Goal: Task Accomplishment & Management: Manage account settings

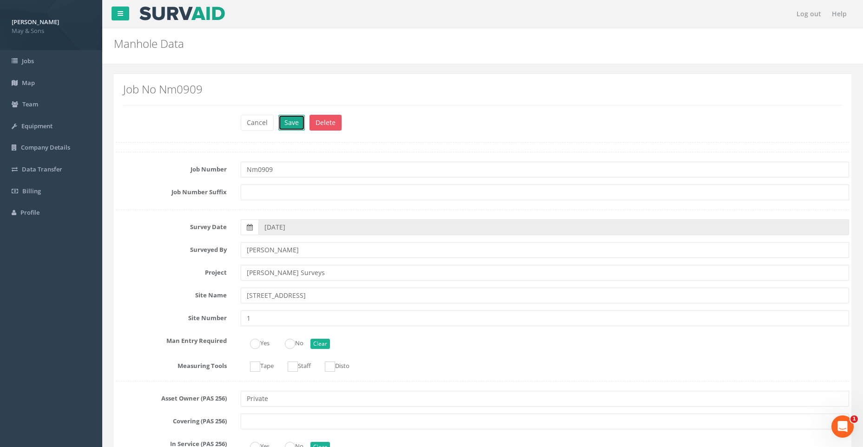
click at [295, 124] on button "Save" at bounding box center [291, 123] width 26 height 16
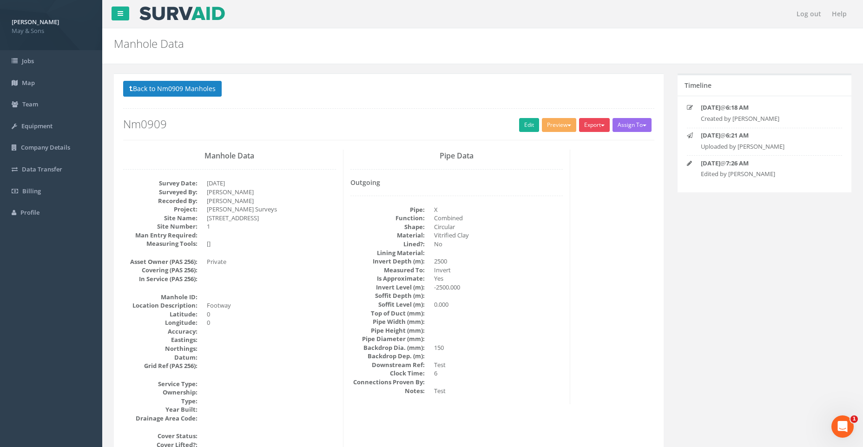
click at [599, 124] on button "Export" at bounding box center [594, 125] width 31 height 14
click at [601, 126] on span "button" at bounding box center [603, 126] width 4 height 2
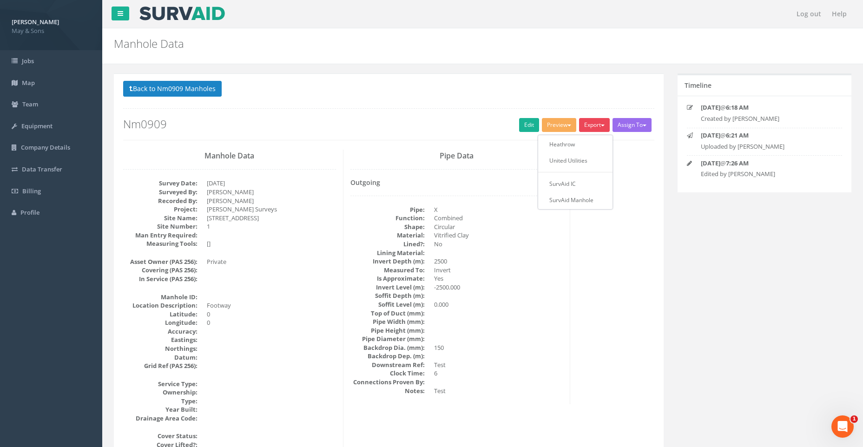
click at [173, 86] on button "Back to Nm0909 Manholes" at bounding box center [172, 89] width 99 height 16
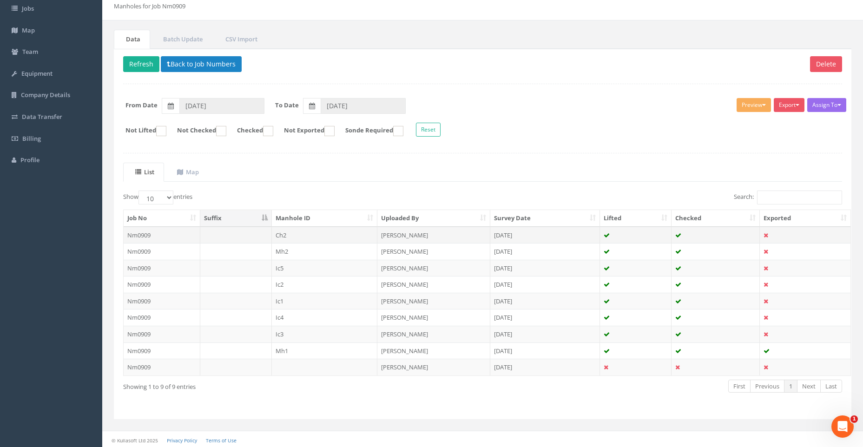
scroll to position [55, 0]
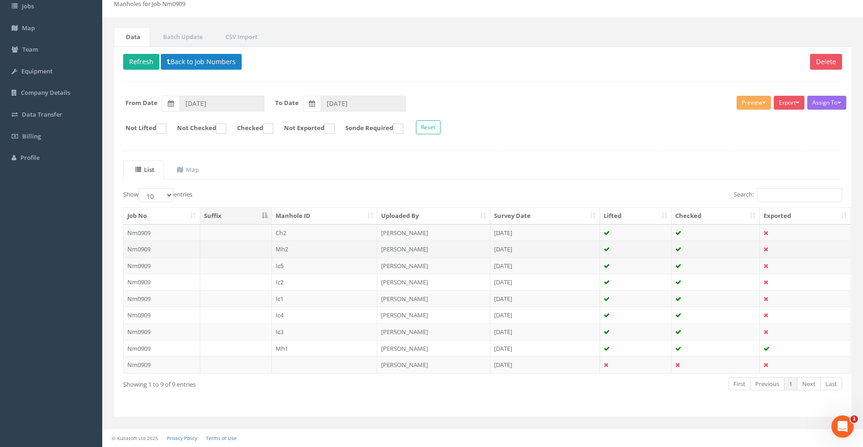
click at [158, 246] on td "Nm0909" at bounding box center [162, 249] width 77 height 17
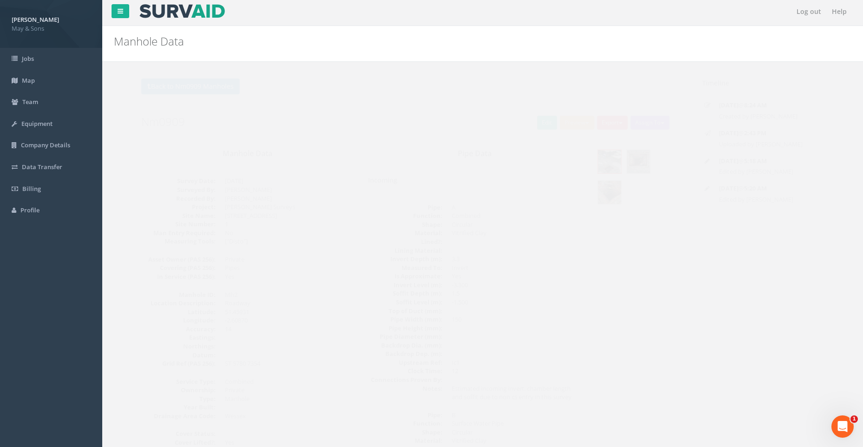
scroll to position [0, 0]
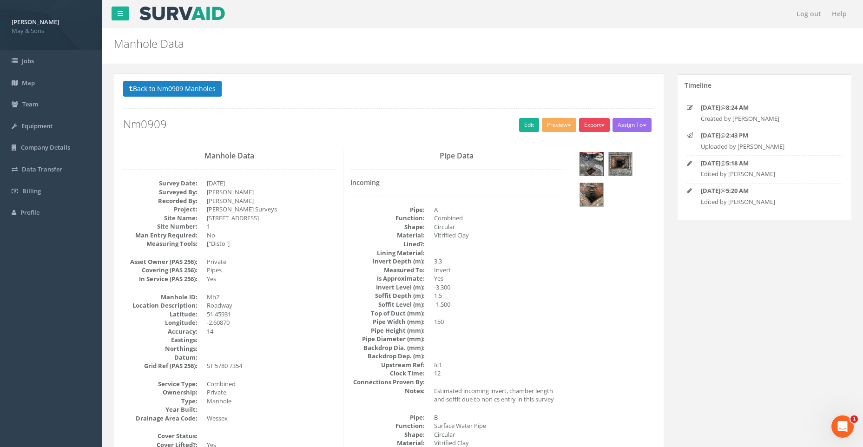
click at [597, 122] on button "Export" at bounding box center [594, 125] width 31 height 14
click at [561, 122] on button "Preview" at bounding box center [559, 125] width 34 height 14
click at [550, 196] on link "SurvAid Manhole" at bounding box center [542, 200] width 71 height 14
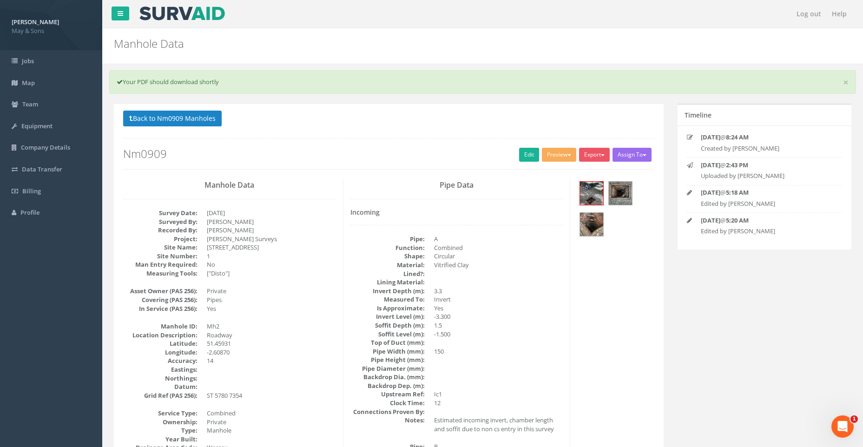
click at [118, 11] on icon at bounding box center [121, 13] width 6 height 7
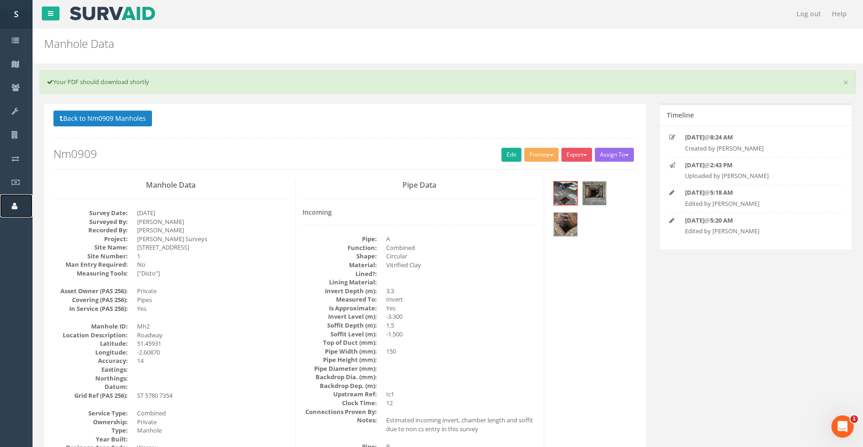
click at [13, 203] on icon at bounding box center [15, 206] width 6 height 7
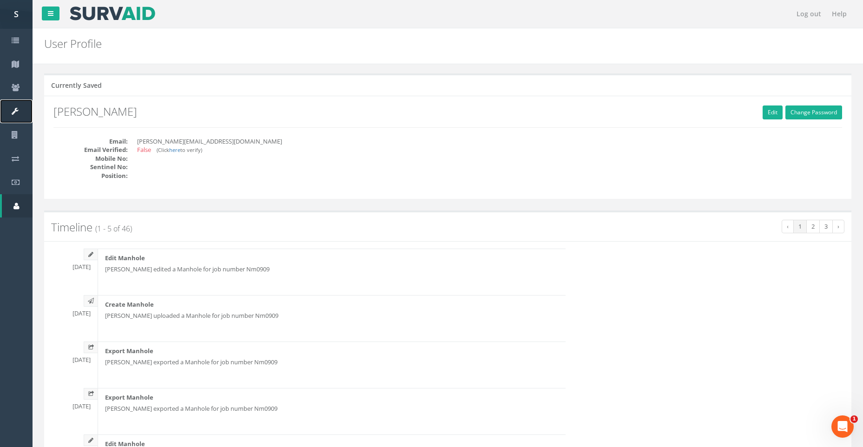
click at [17, 106] on link "Equipment" at bounding box center [16, 111] width 33 height 24
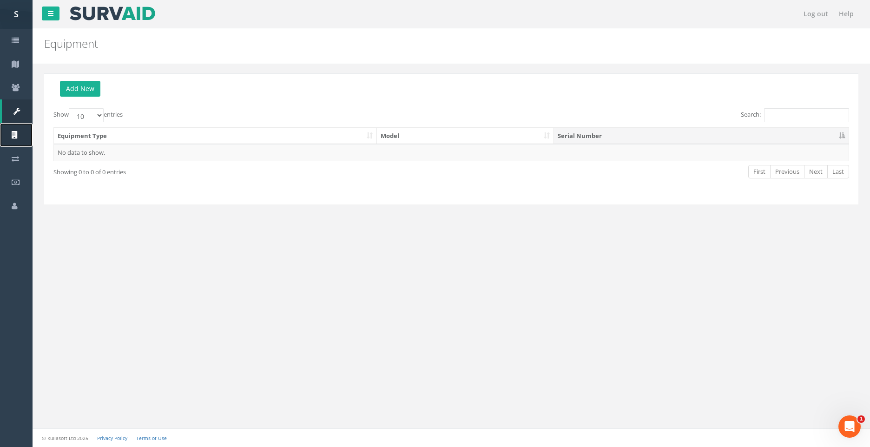
click at [18, 133] on icon at bounding box center [15, 135] width 7 height 7
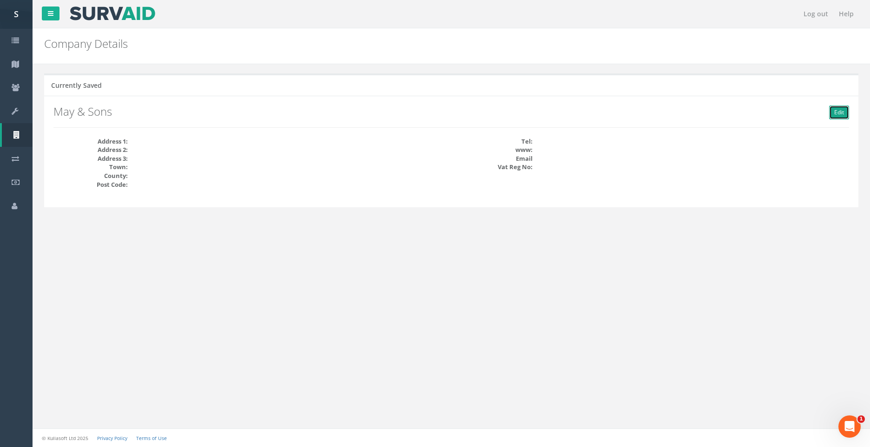
click at [842, 112] on link "Edit" at bounding box center [839, 113] width 20 height 14
type input "May & Sons"
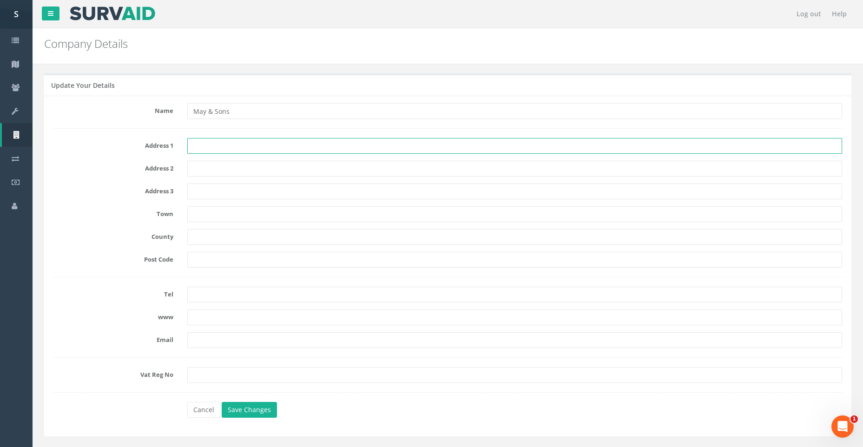
click at [207, 144] on input "text" at bounding box center [514, 146] width 655 height 16
type input "Churchleaze"
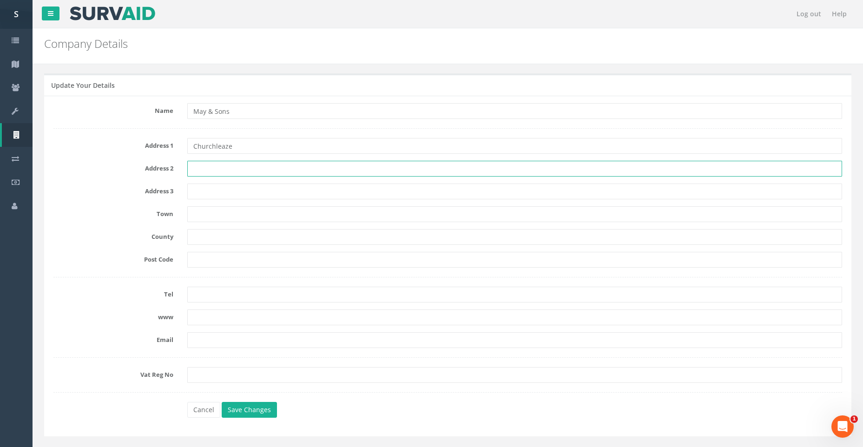
type input "Codrington Road"
type input "Westerleigh"
type input "Bristol"
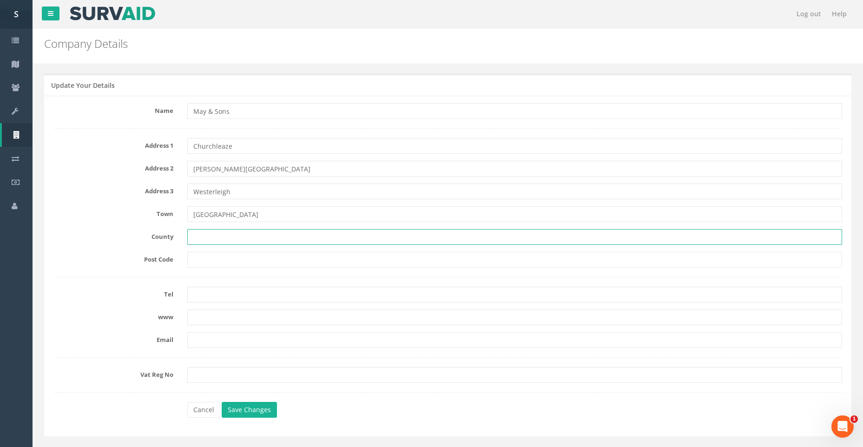
type input "Gloucestershire"
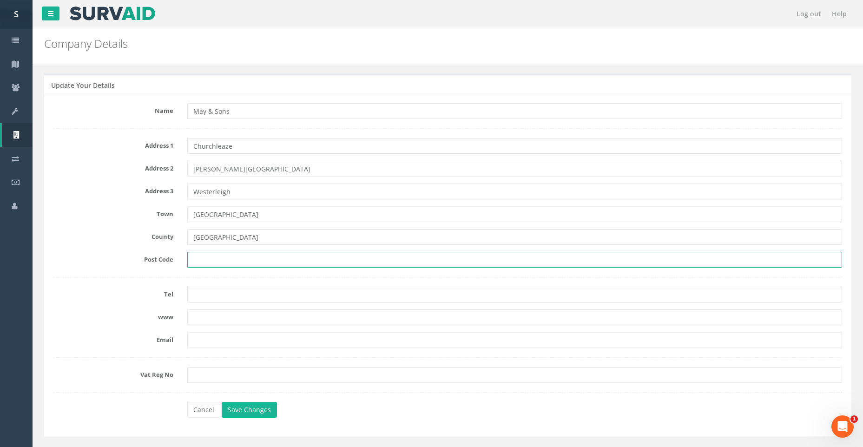
type input "BS37 8RQ"
type input "[PERSON_NAME][EMAIL_ADDRESS][DOMAIN_NAME]"
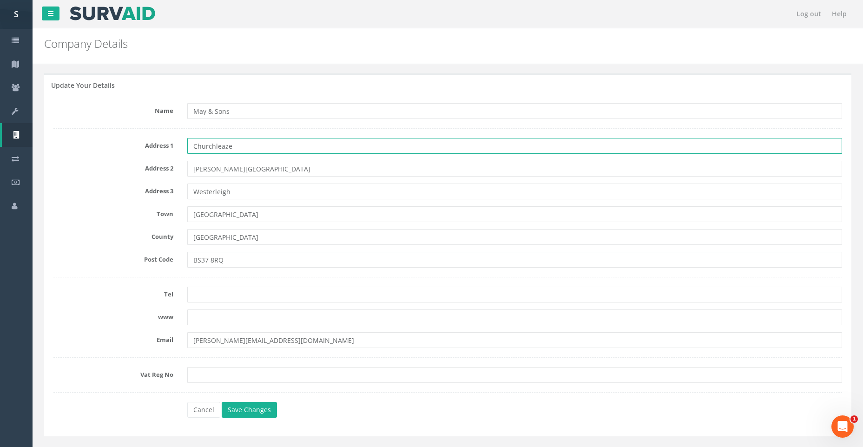
type input "Churchleaze"
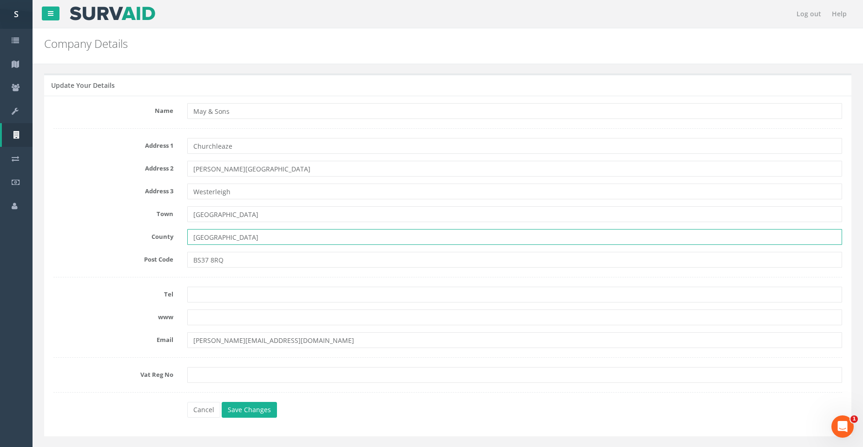
click at [194, 239] on input "Gloucestershire" at bounding box center [514, 237] width 655 height 16
type input "South Gloucestershire"
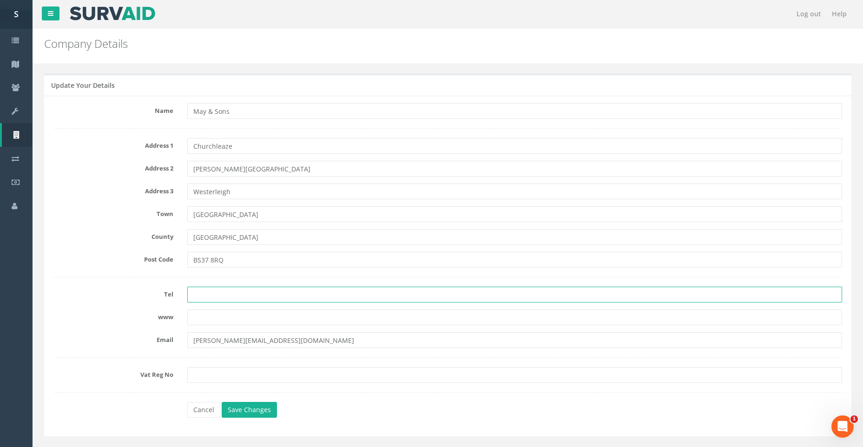
click at [226, 297] on input "tel" at bounding box center [514, 295] width 655 height 16
type input "01454 881887"
click at [213, 318] on input "text" at bounding box center [514, 318] width 655 height 16
type input "mayandsons.com"
click at [244, 409] on button "Save Changes" at bounding box center [249, 410] width 55 height 16
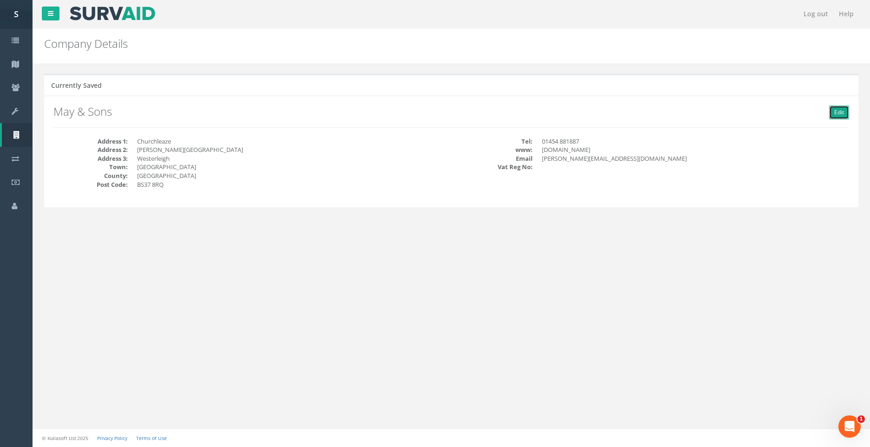
click at [838, 114] on link "Edit" at bounding box center [839, 113] width 20 height 14
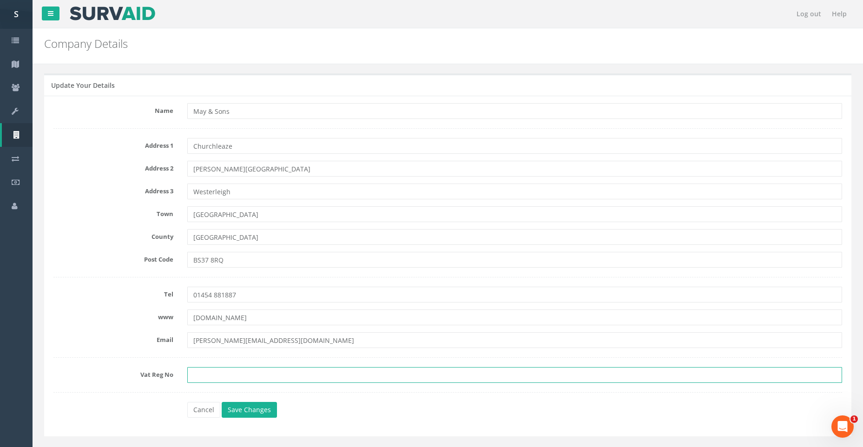
click at [228, 371] on input "text" at bounding box center [514, 375] width 655 height 16
type input "240159533"
click at [246, 406] on button "Save Changes" at bounding box center [249, 410] width 55 height 16
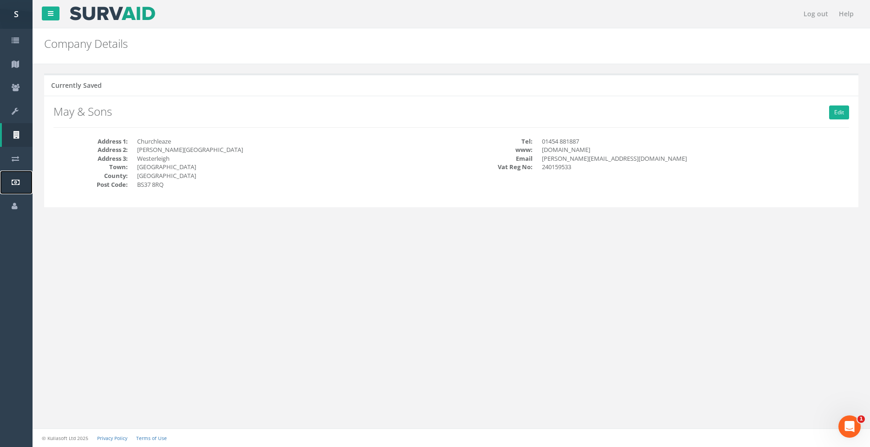
click at [18, 179] on icon at bounding box center [16, 182] width 8 height 7
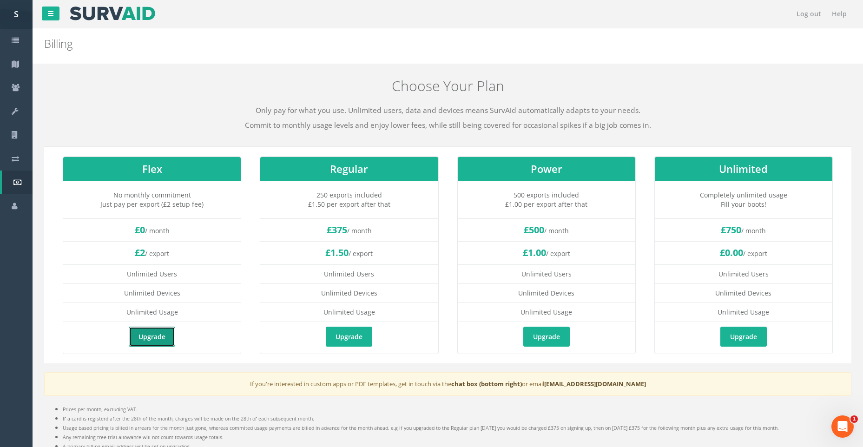
click at [143, 333] on link "Upgrade" at bounding box center [152, 337] width 46 height 20
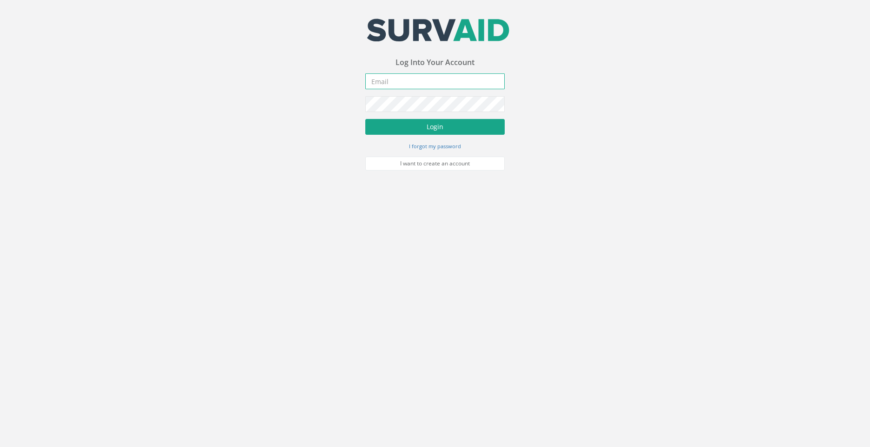
type input "[PERSON_NAME][EMAIL_ADDRESS][DOMAIN_NAME]"
click at [429, 127] on button "Login" at bounding box center [434, 127] width 139 height 16
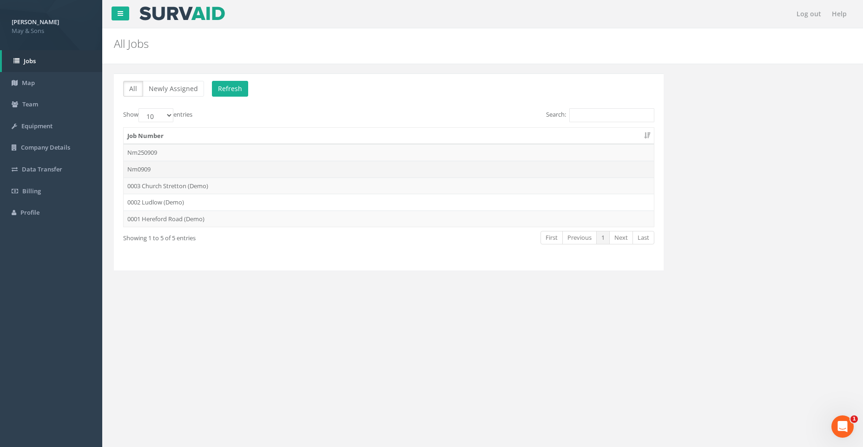
click at [202, 165] on td "Nm0909" at bounding box center [389, 169] width 530 height 17
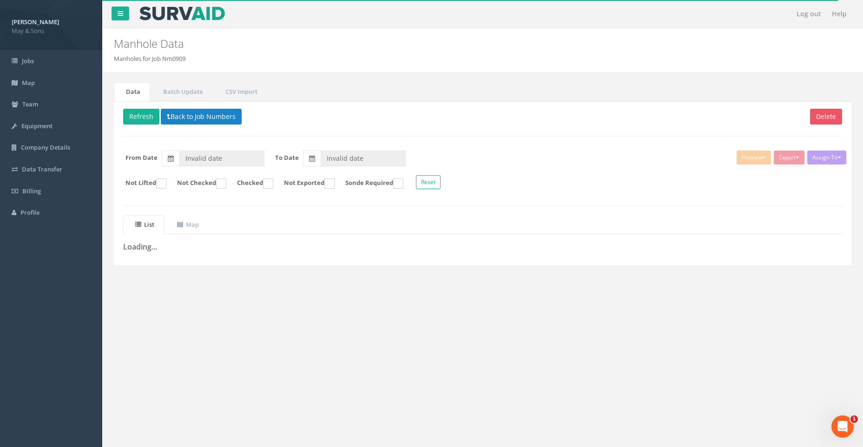
type input "[DATE]"
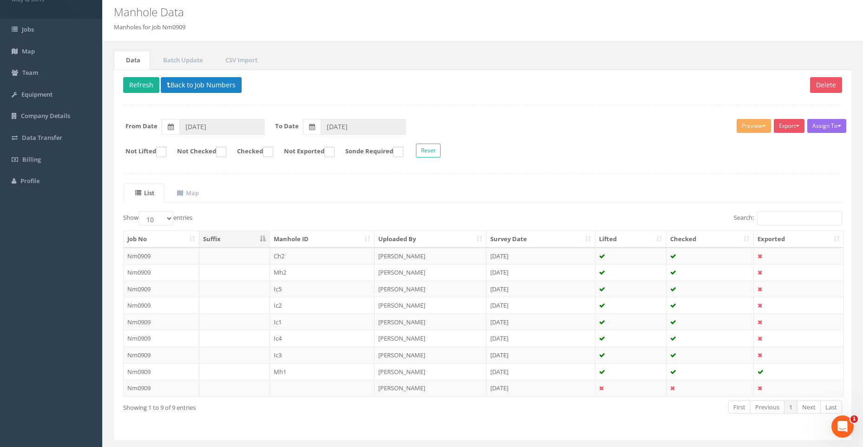
scroll to position [55, 0]
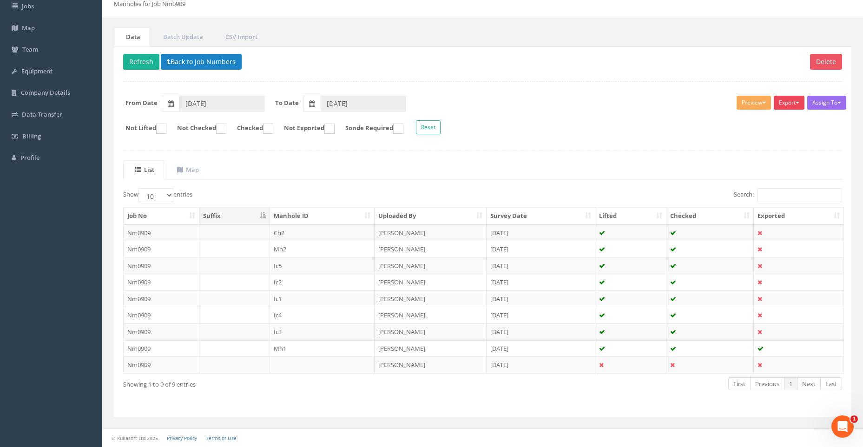
click at [798, 100] on button "Export" at bounding box center [789, 103] width 31 height 14
click at [753, 100] on button "Preview" at bounding box center [754, 103] width 34 height 14
click at [745, 198] on link "Manhole Shapefile" at bounding box center [737, 201] width 71 height 14
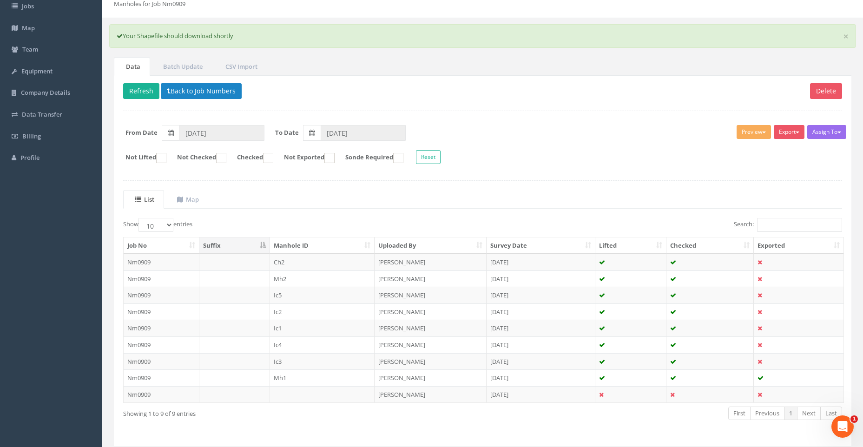
click at [622, 86] on p "Delete Refresh Back to Job Numbers" at bounding box center [482, 92] width 719 height 18
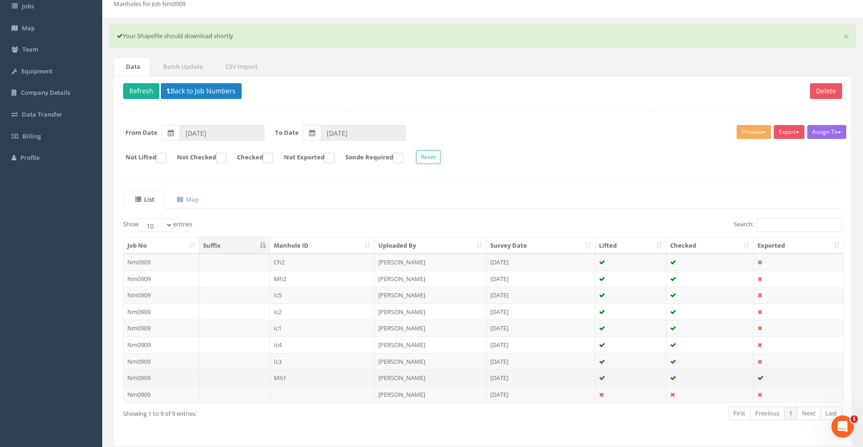
click at [296, 376] on td "Mh1" at bounding box center [322, 378] width 105 height 17
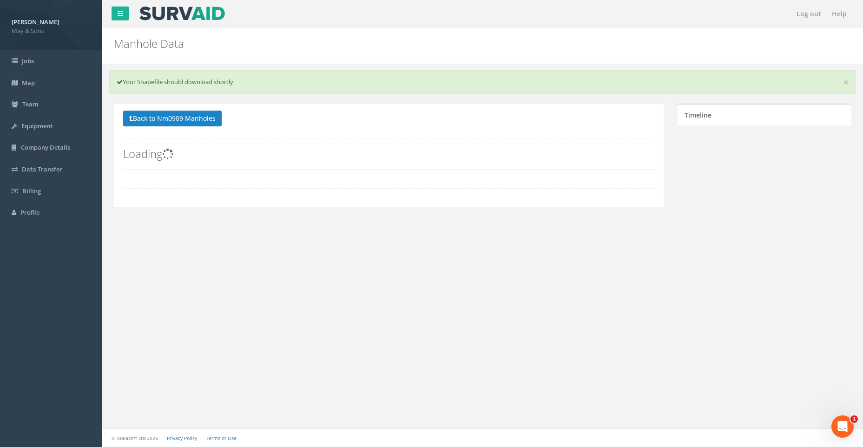
scroll to position [0, 0]
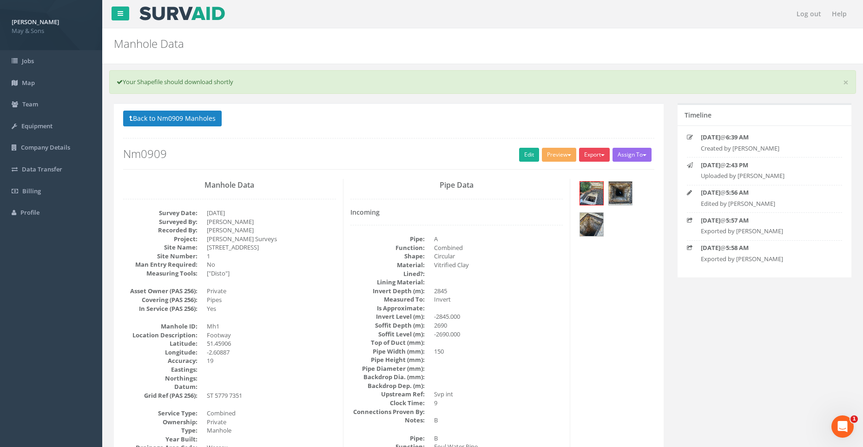
click at [601, 156] on span "button" at bounding box center [603, 155] width 4 height 2
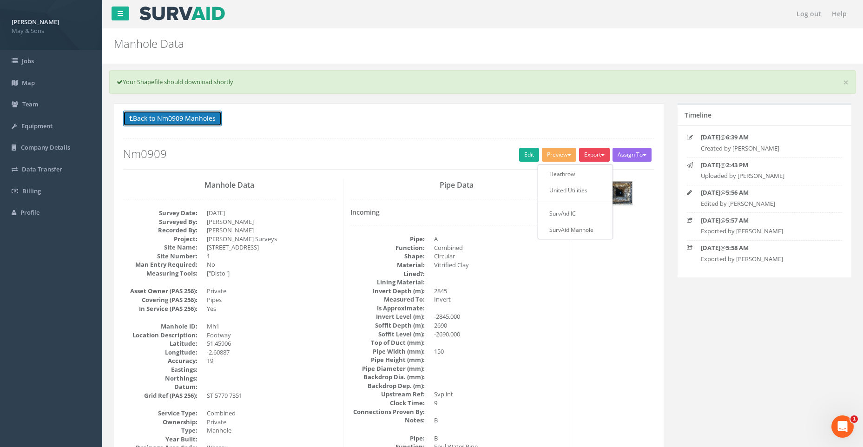
click at [166, 118] on button "Back to Nm0909 Manholes" at bounding box center [172, 119] width 99 height 16
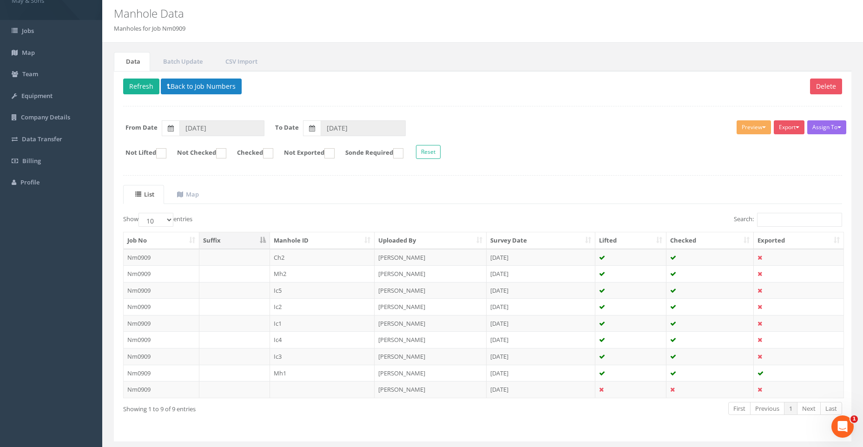
scroll to position [55, 0]
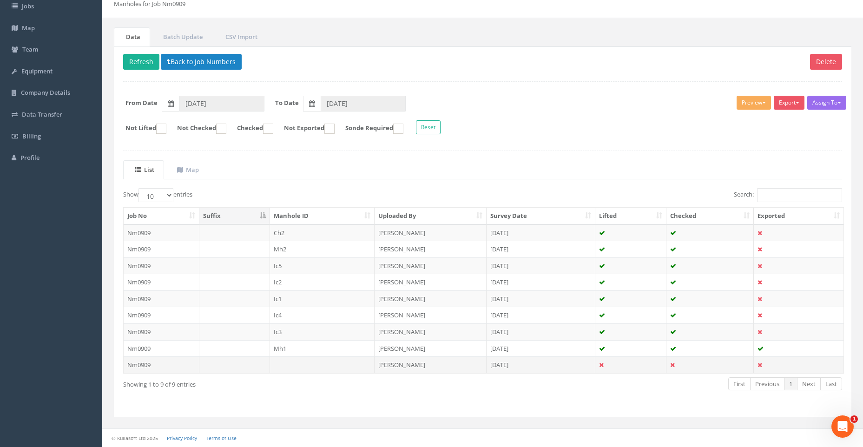
click at [173, 363] on td "Nm0909" at bounding box center [162, 365] width 76 height 17
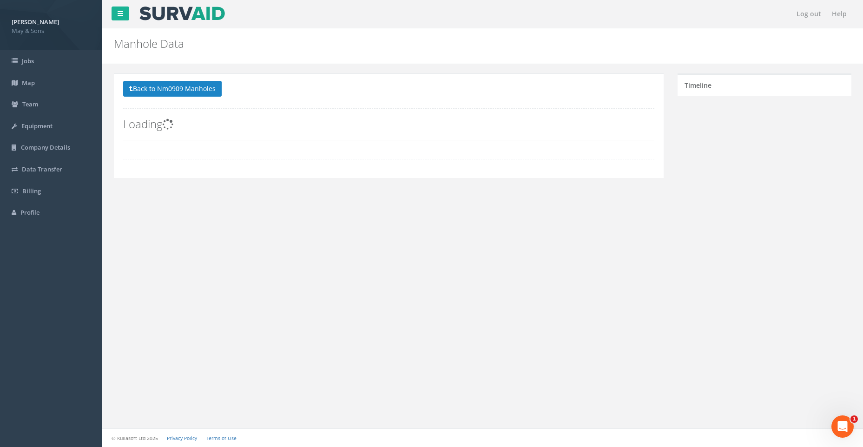
scroll to position [0, 0]
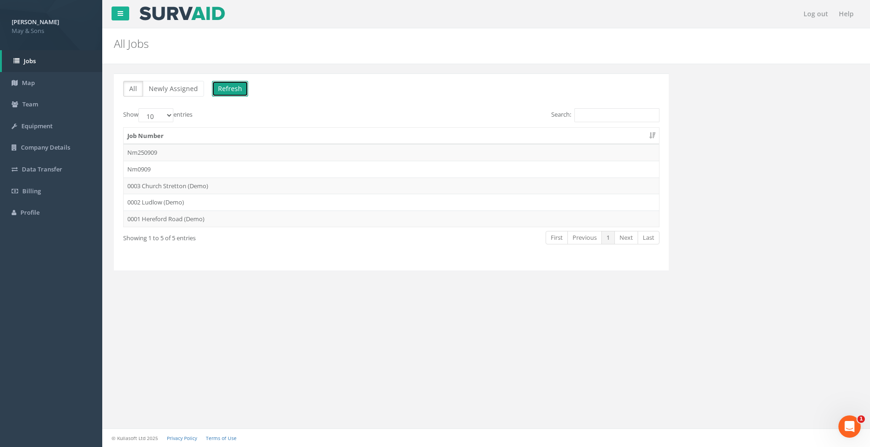
click at [231, 84] on button "Refresh" at bounding box center [230, 89] width 36 height 16
click at [180, 165] on td "Nm0909" at bounding box center [392, 169] width 536 height 17
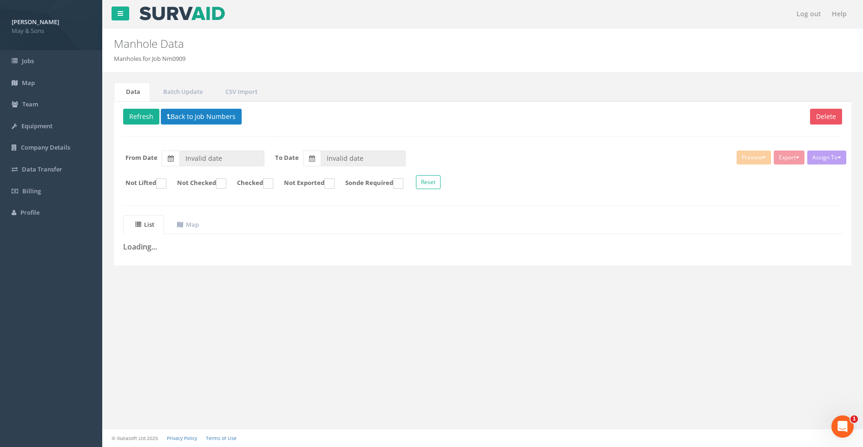
type input "[DATE]"
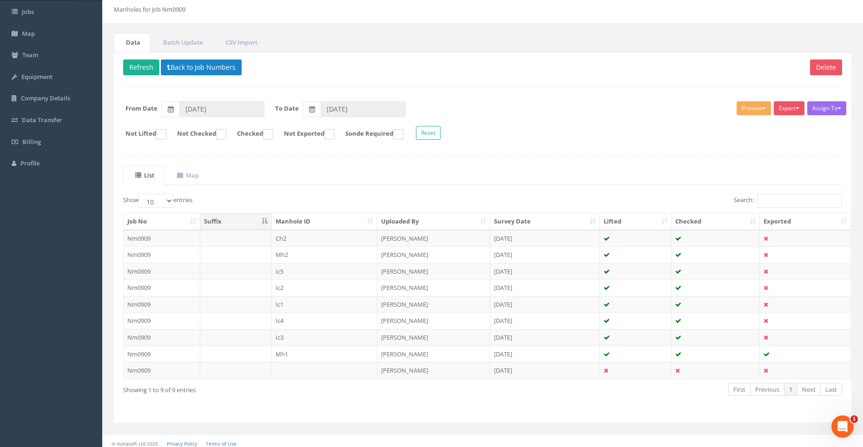
scroll to position [55, 0]
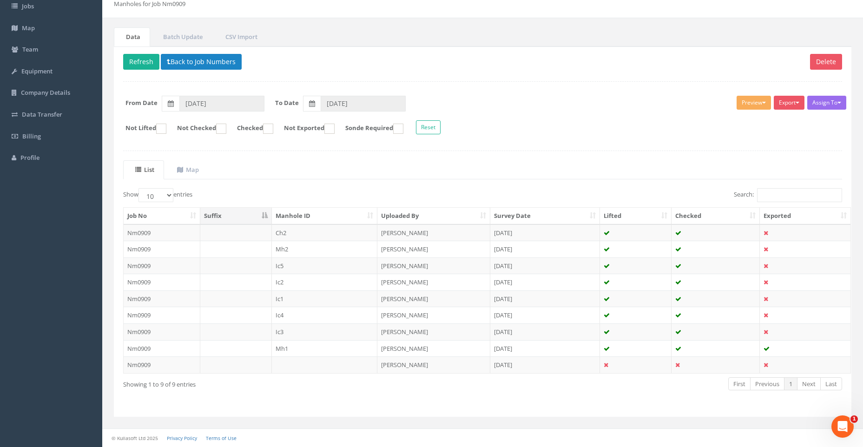
drag, startPoint x: 340, startPoint y: 364, endPoint x: 350, endPoint y: 389, distance: 26.7
click at [350, 389] on div "Showing 1 to 9 of 9 entries First Previous 1 Next Last" at bounding box center [482, 385] width 733 height 17
click at [170, 230] on td "Nm0909" at bounding box center [162, 233] width 77 height 17
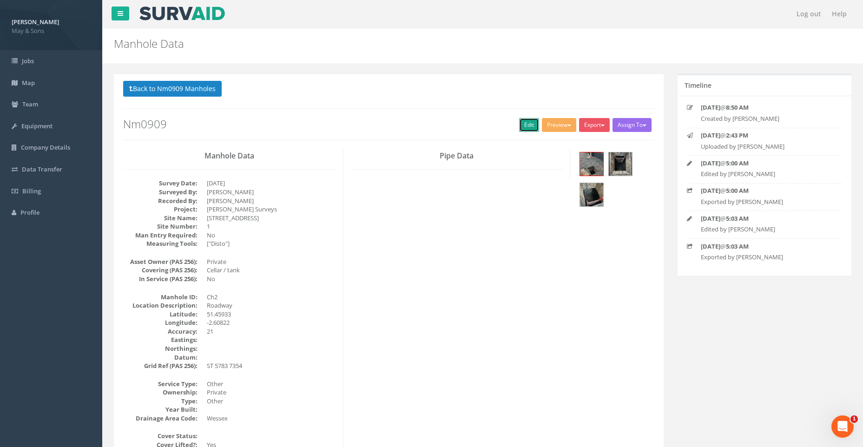
click at [524, 123] on link "Edit" at bounding box center [529, 125] width 20 height 14
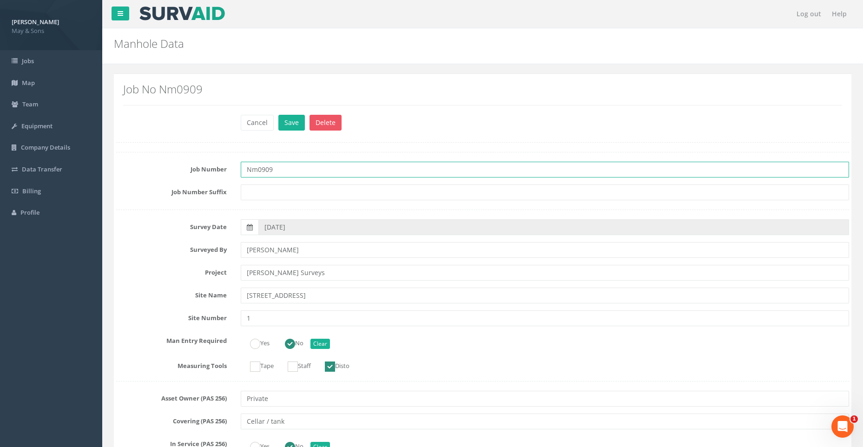
click at [289, 171] on input "Nm0909" at bounding box center [545, 170] width 609 height 16
type input "Nm09091"
click at [291, 119] on button "Save" at bounding box center [291, 123] width 26 height 16
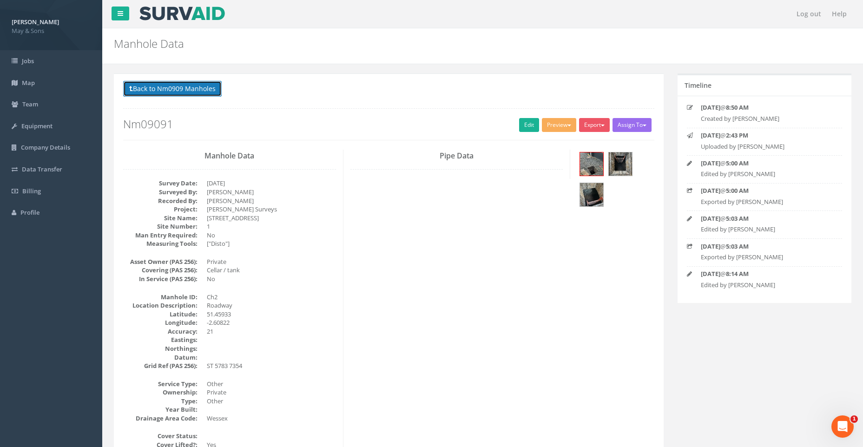
click at [205, 86] on button "Back to Nm0909 Manholes" at bounding box center [172, 89] width 99 height 16
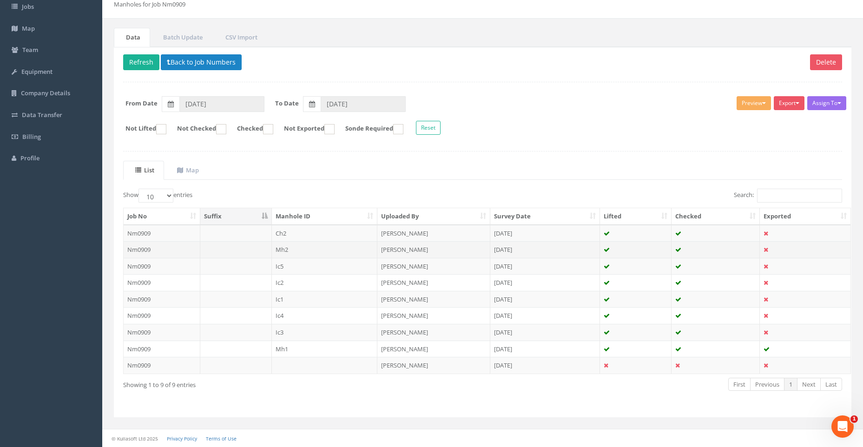
scroll to position [55, 0]
click at [140, 59] on button "Refresh" at bounding box center [141, 62] width 36 height 16
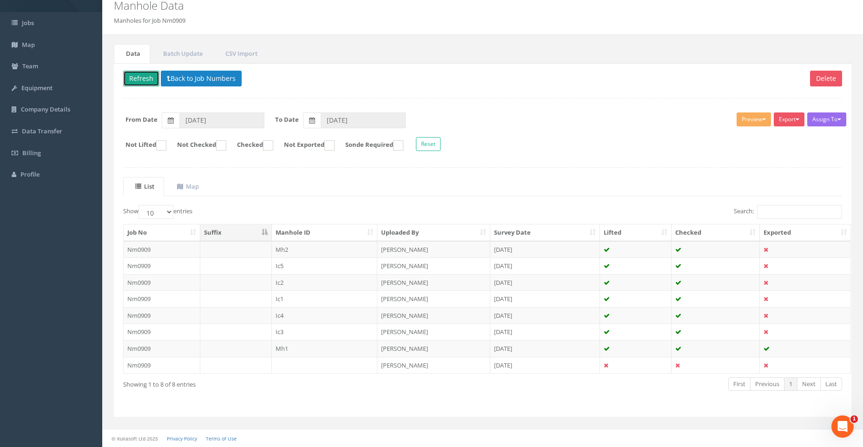
scroll to position [38, 0]
click at [175, 345] on td "Nm0909" at bounding box center [162, 348] width 77 height 17
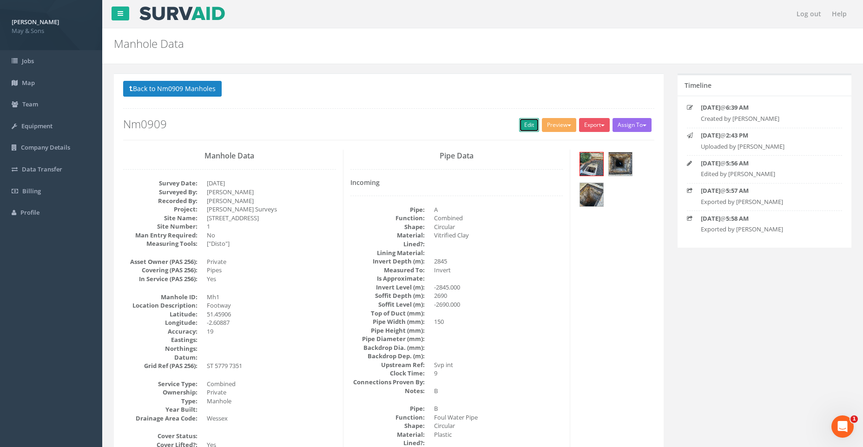
click at [523, 122] on link "Edit" at bounding box center [529, 125] width 20 height 14
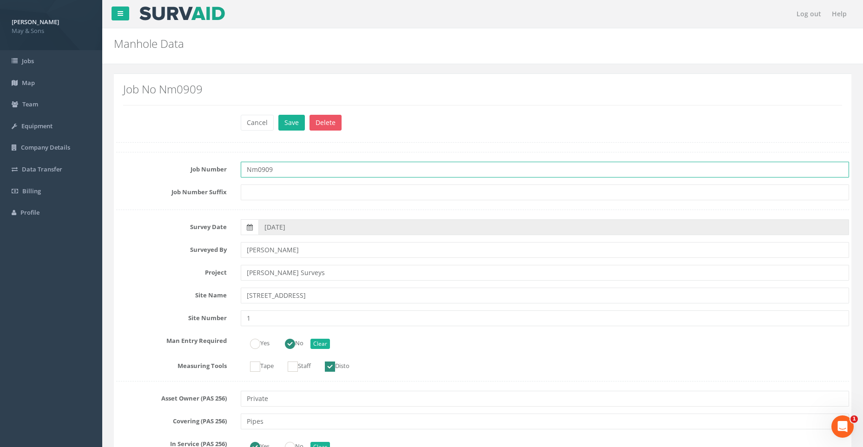
click at [288, 170] on input "Nm0909" at bounding box center [545, 170] width 609 height 16
type input "Nm09091"
click at [291, 123] on button "Save" at bounding box center [291, 123] width 26 height 16
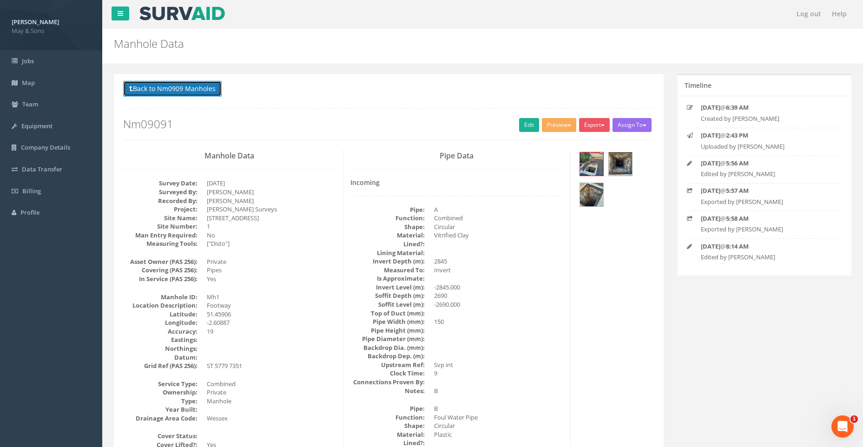
click at [194, 88] on button "Back to Nm0909 Manholes" at bounding box center [172, 89] width 99 height 16
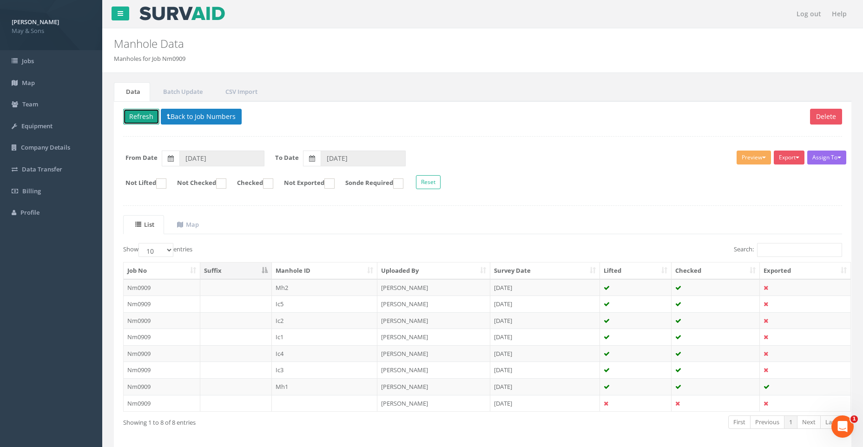
click at [142, 113] on button "Refresh" at bounding box center [141, 117] width 36 height 16
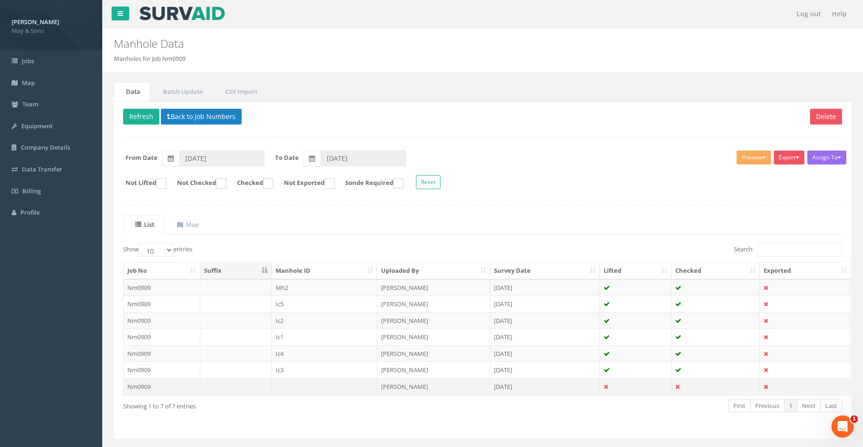
click at [149, 388] on td "Nm0909" at bounding box center [162, 386] width 77 height 17
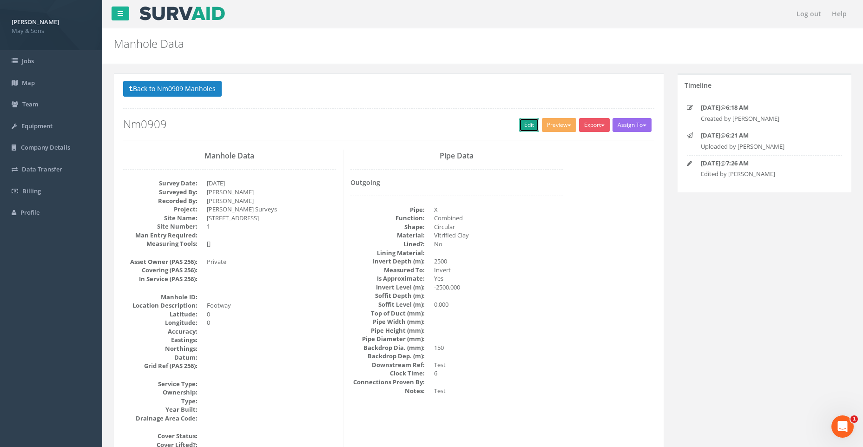
click at [523, 124] on link "Edit" at bounding box center [529, 125] width 20 height 14
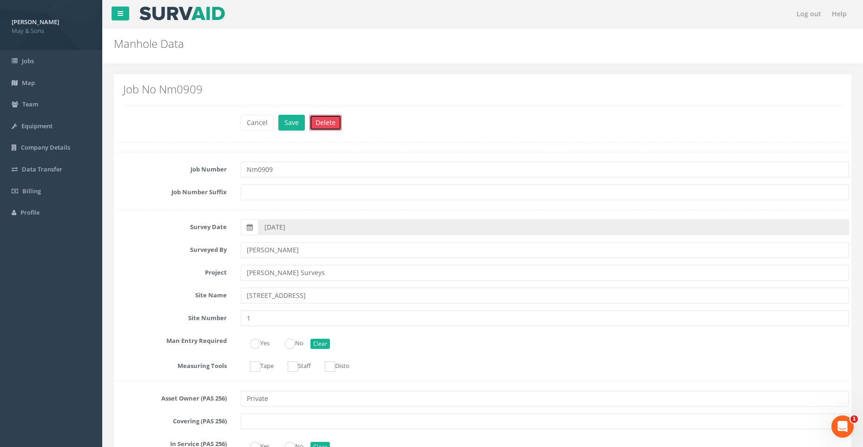
click at [331, 119] on button "Delete" at bounding box center [326, 123] width 32 height 16
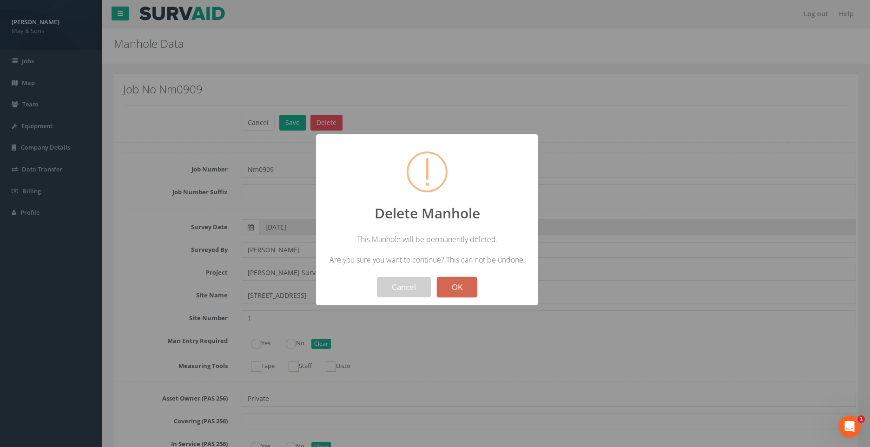
click at [457, 285] on button "OK" at bounding box center [457, 287] width 40 height 20
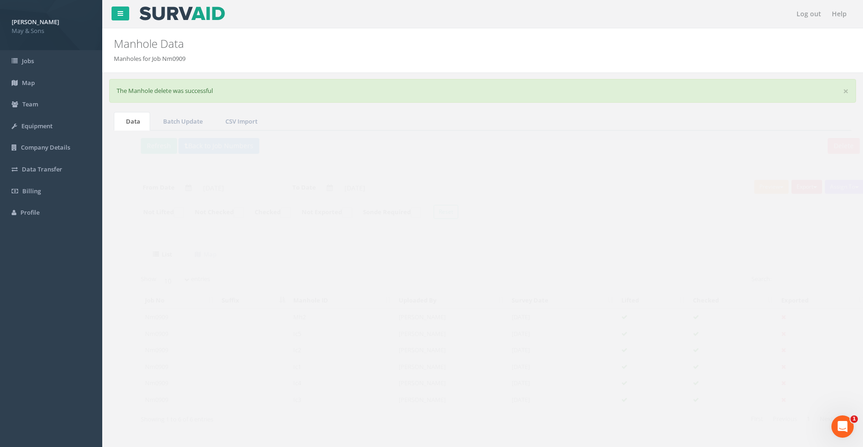
click at [789, 186] on button "Export" at bounding box center [789, 187] width 31 height 14
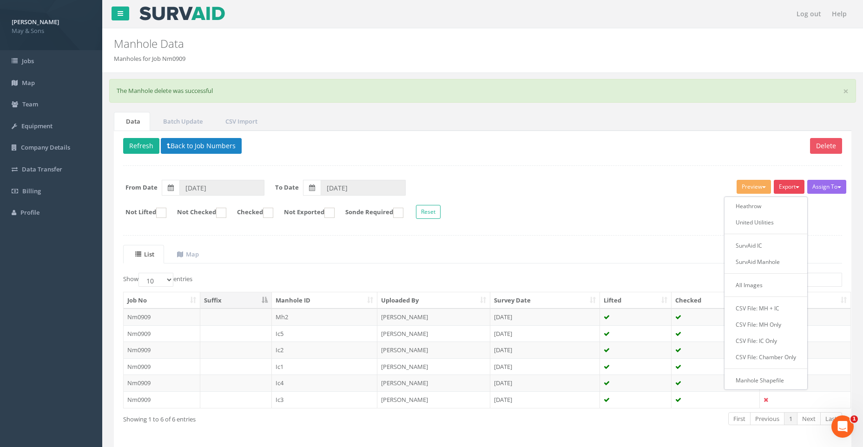
click at [657, 180] on form "From Date [DATE] To Date [DATE]" at bounding box center [482, 188] width 733 height 16
